Goal: Task Accomplishment & Management: Complete application form

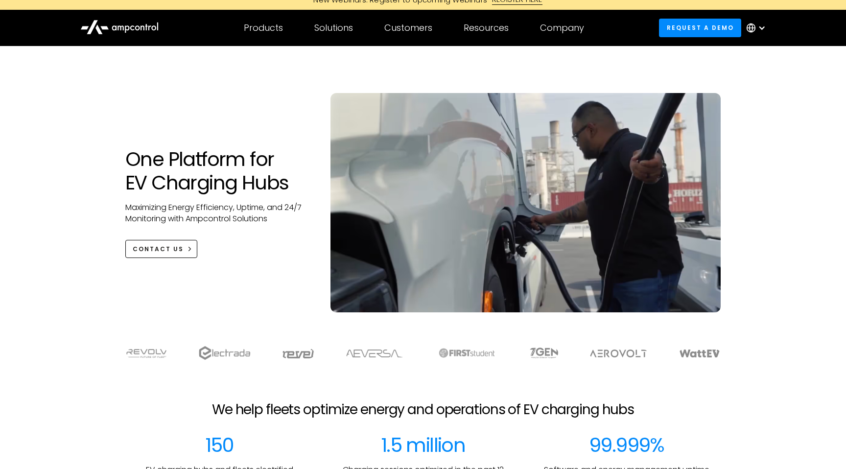
scroll to position [8, 0]
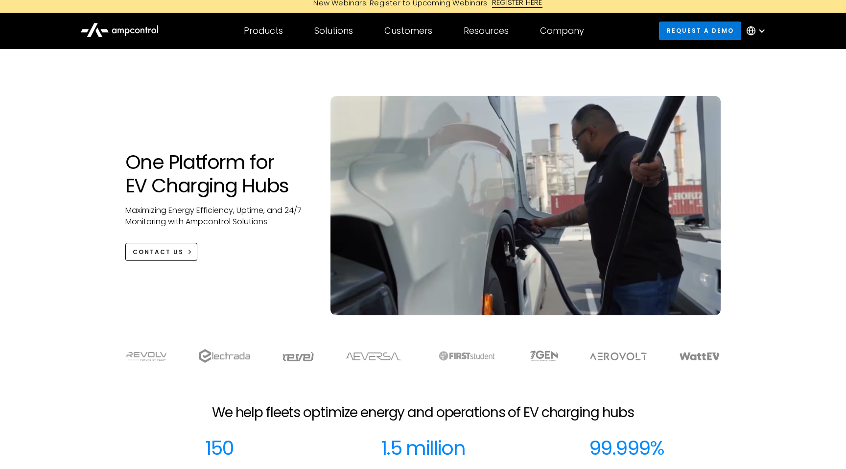
click at [704, 30] on link "Request a demo" at bounding box center [700, 31] width 82 height 18
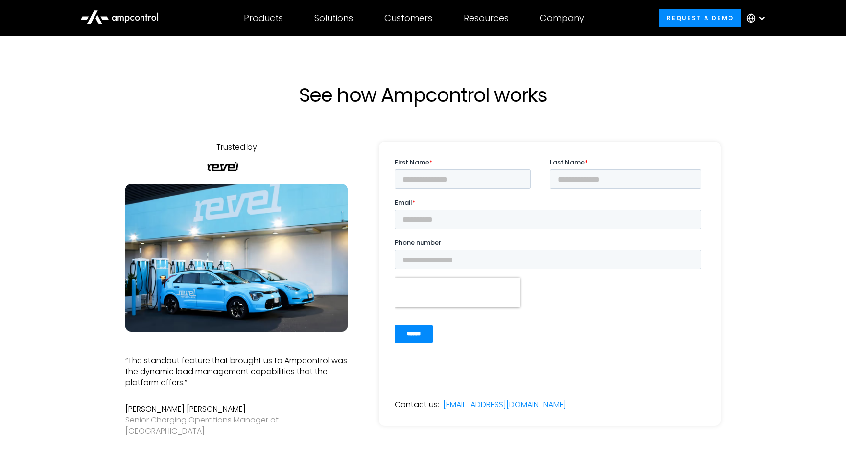
click at [757, 17] on div at bounding box center [761, 18] width 8 height 8
click at [669, 63] on div "See how Ampcontrol works" at bounding box center [423, 71] width 846 height 70
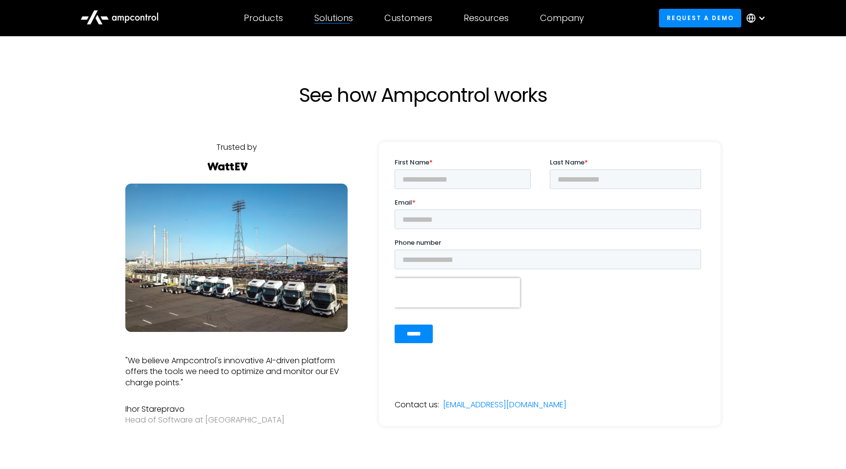
click at [347, 26] on div "Solutions By business need Efficency Reduce grid contraints and fuel costs Oper…" at bounding box center [333, 18] width 70 height 34
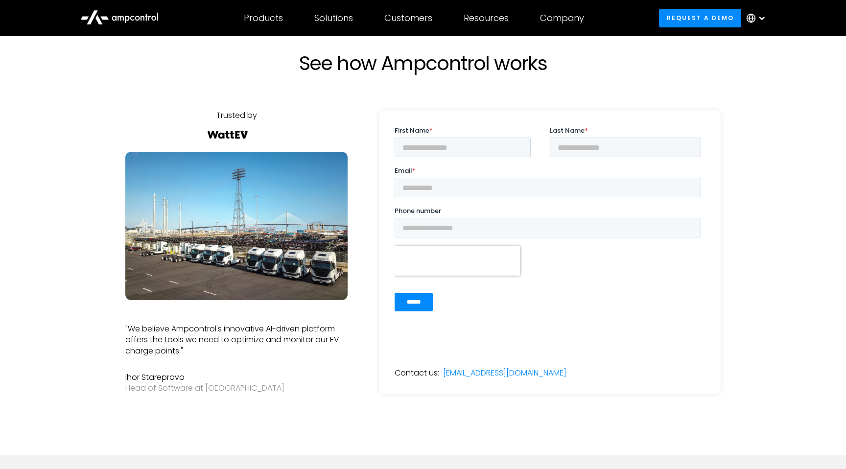
scroll to position [33, 0]
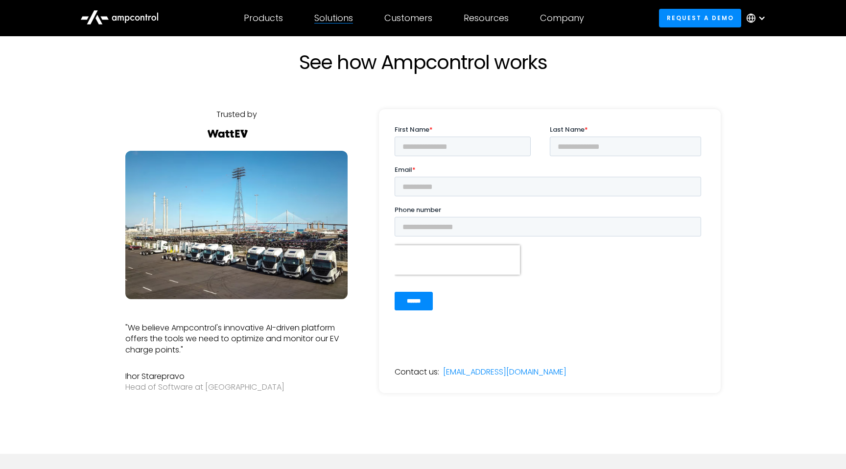
click at [331, 13] on div "Solutions" at bounding box center [333, 18] width 39 height 11
